Goal: Transaction & Acquisition: Purchase product/service

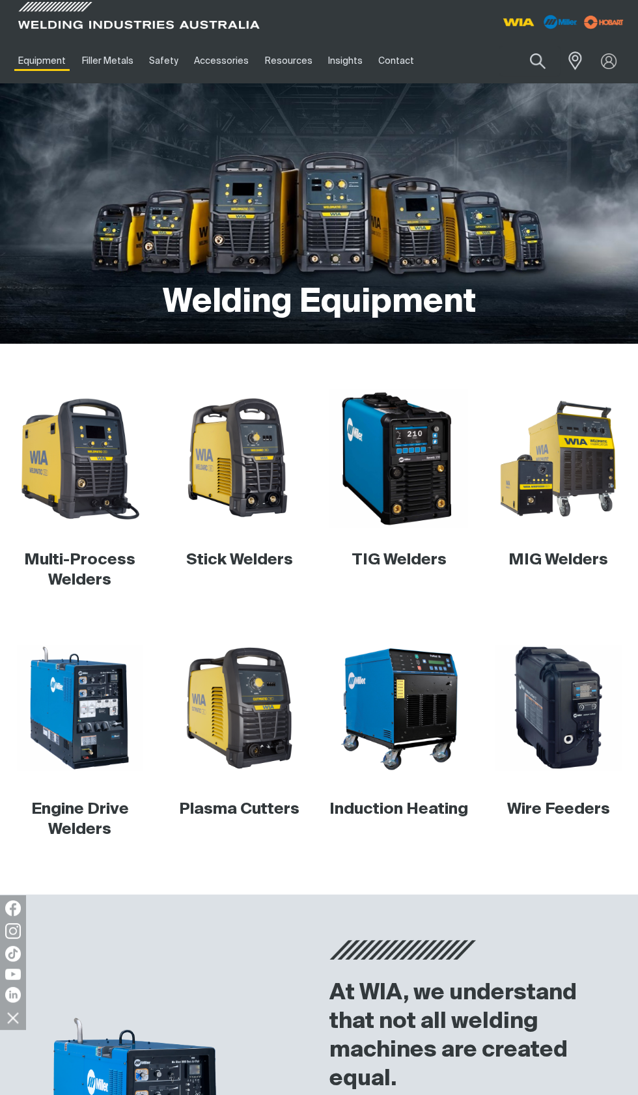
click at [413, 431] on img at bounding box center [398, 459] width 138 height 138
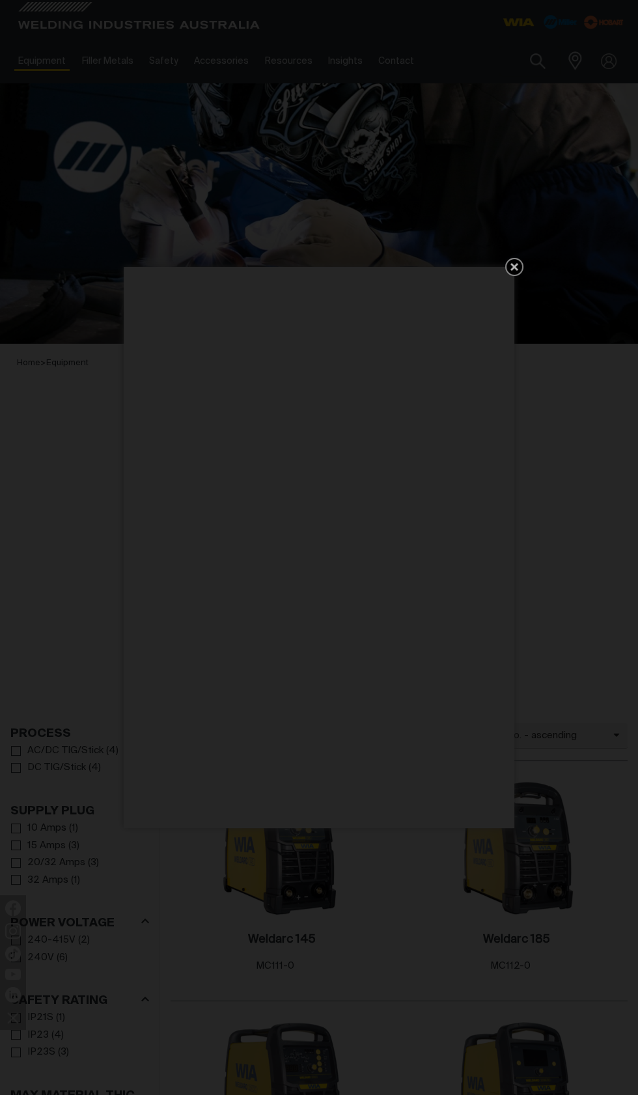
scroll to position [177, 0]
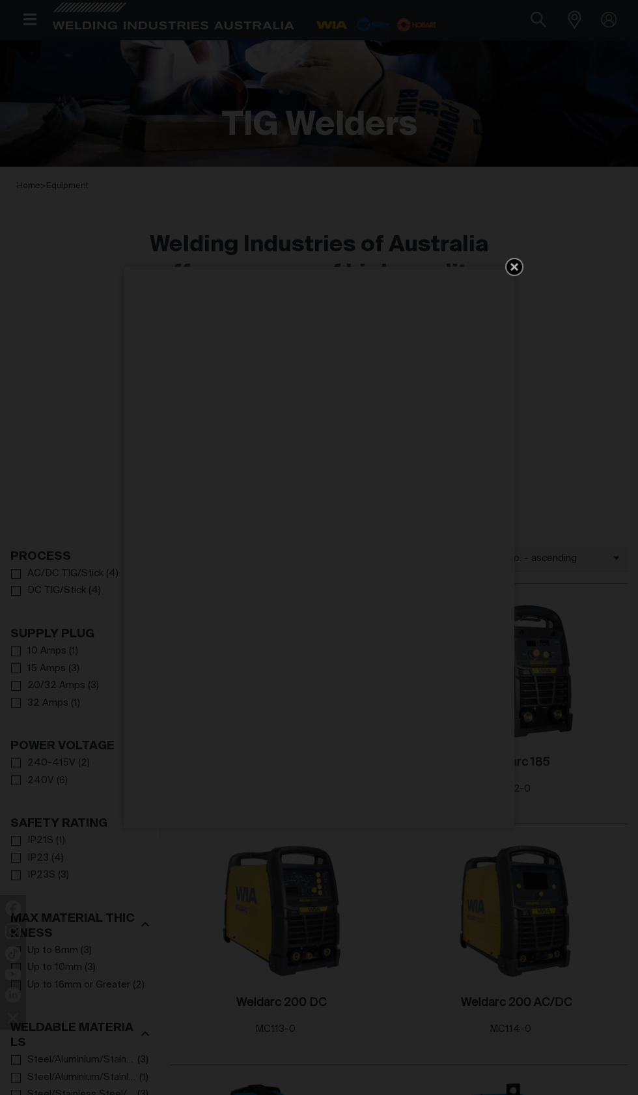
click at [517, 359] on div "Get 5 WIA Welding Guides Free!" at bounding box center [319, 547] width 638 height 1095
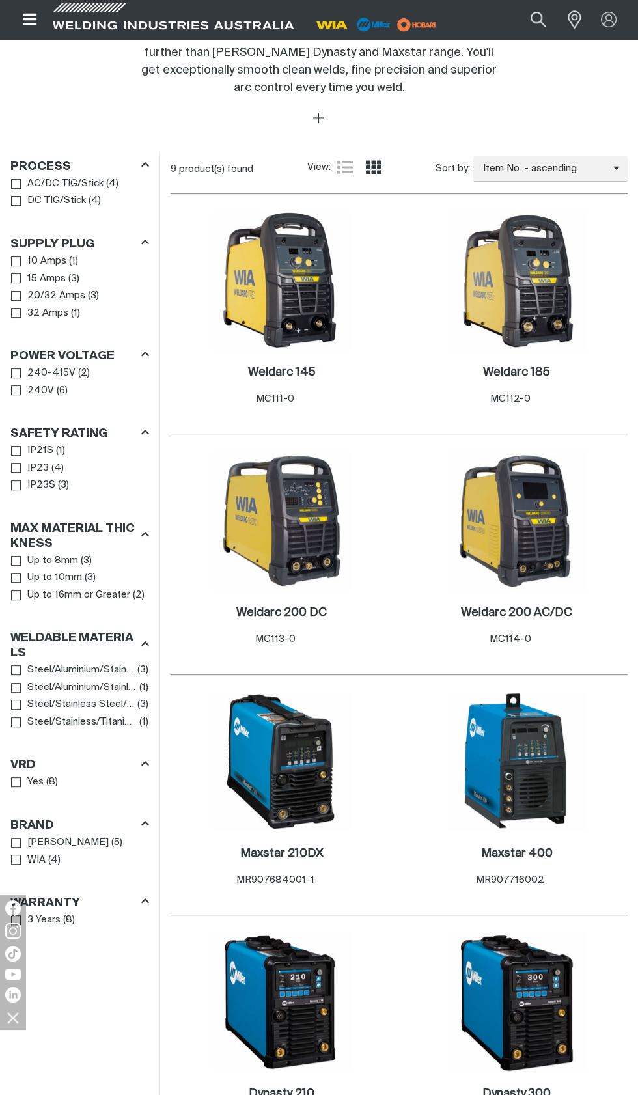
scroll to position [567, 0]
click at [554, 521] on img at bounding box center [516, 519] width 139 height 139
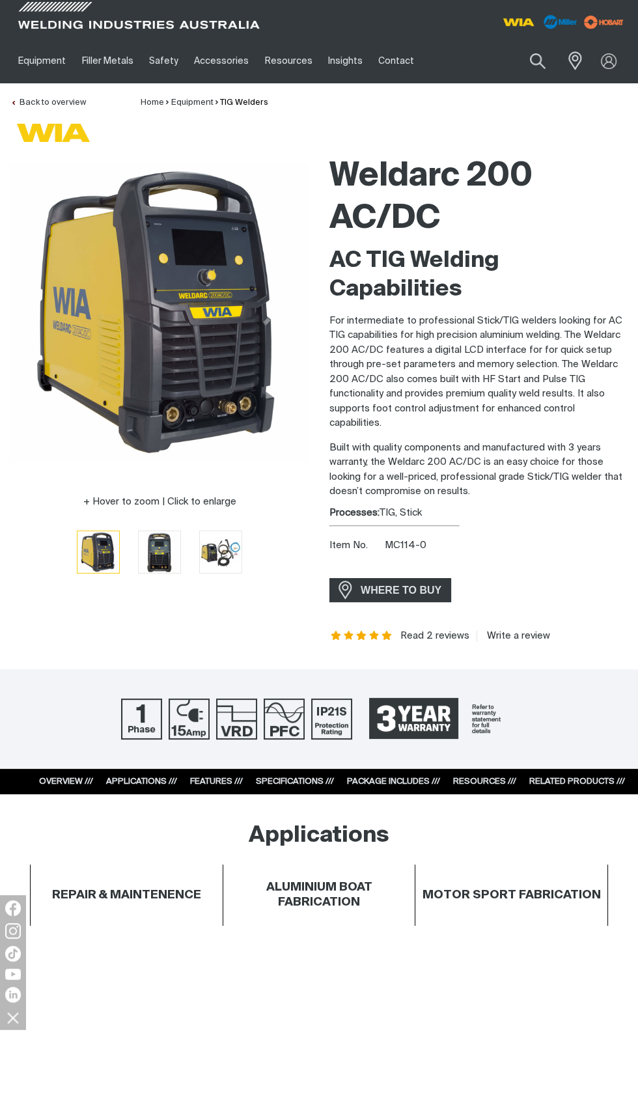
click at [411, 589] on span "WHERE TO BUY" at bounding box center [401, 590] width 98 height 21
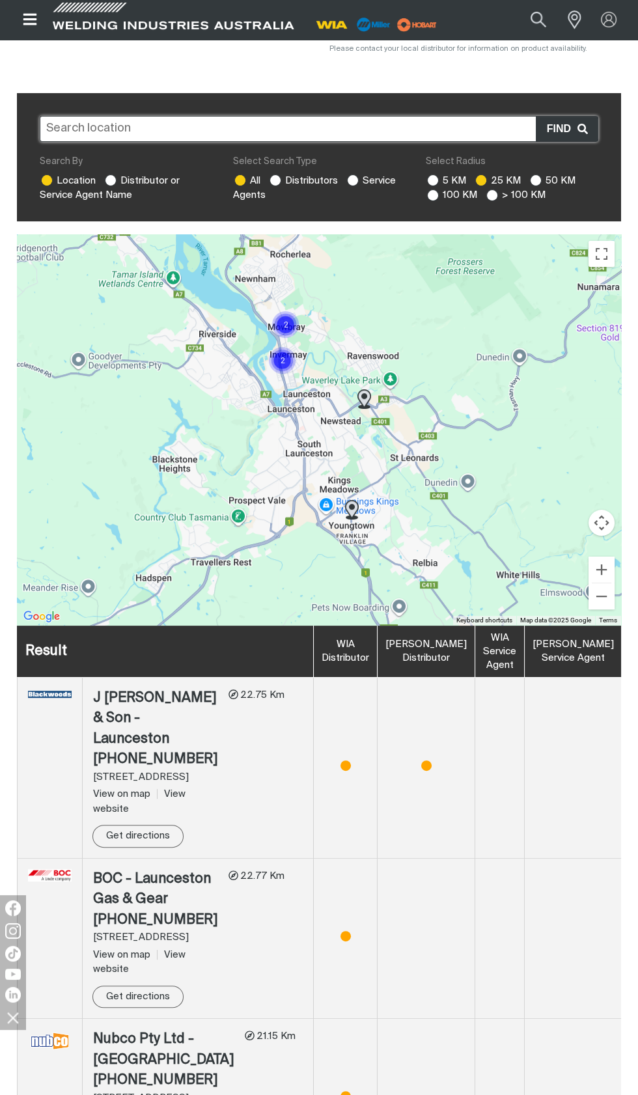
scroll to position [323, 0]
